Goal: Find specific page/section: Find specific page/section

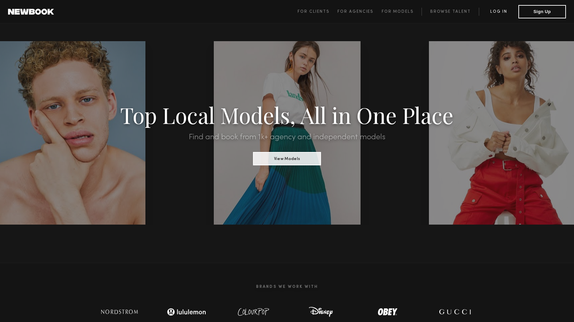
click at [502, 9] on link "Log in" at bounding box center [499, 12] width 40 height 8
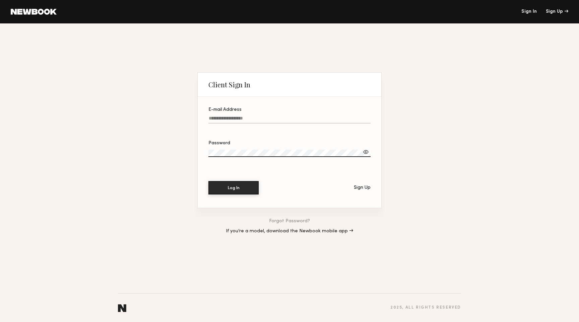
click at [229, 116] on input "E-mail Address" at bounding box center [289, 120] width 162 height 8
type input "**********"
click at [235, 186] on button "Log In" at bounding box center [233, 187] width 50 height 13
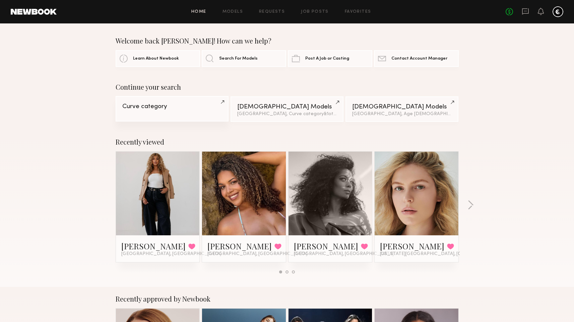
click at [162, 108] on div "Curve category" at bounding box center [171, 106] width 99 height 6
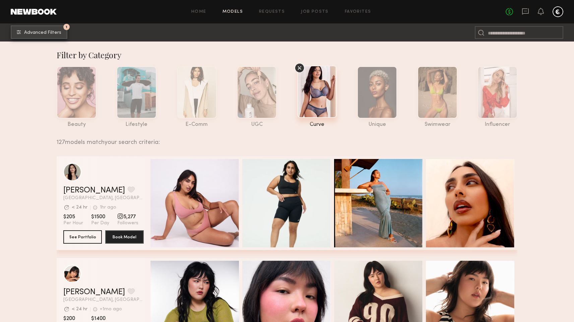
click at [34, 34] on span "Advanced Filters" at bounding box center [42, 32] width 37 height 5
